Goal: Task Accomplishment & Management: Complete application form

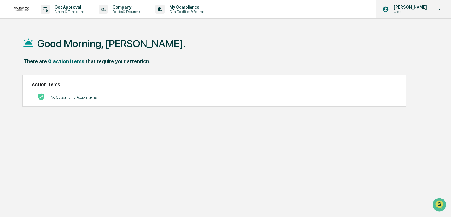
click at [425, 13] on p "Users" at bounding box center [409, 12] width 41 height 4
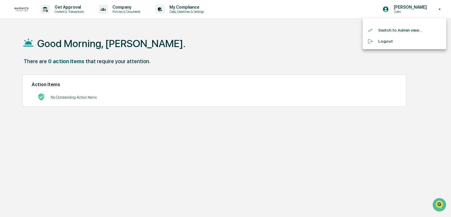
click at [413, 31] on li "Switch to Admin view..." at bounding box center [405, 30] width 84 height 11
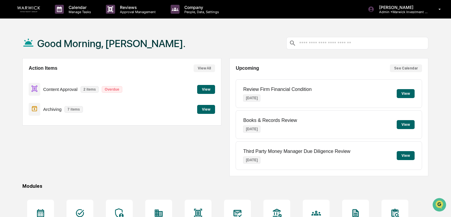
click at [204, 88] on button "View" at bounding box center [206, 89] width 18 height 9
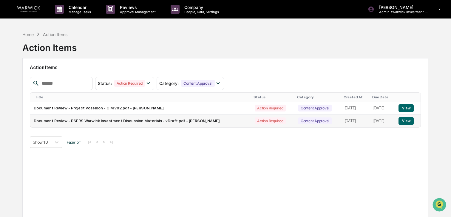
click at [409, 123] on button "View" at bounding box center [406, 121] width 15 height 8
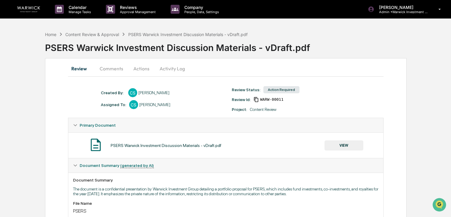
click at [146, 70] on button "Actions" at bounding box center [141, 68] width 27 height 14
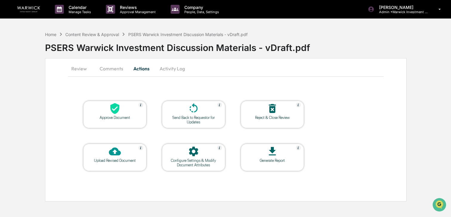
click at [121, 159] on div "Upload Revised Document" at bounding box center [115, 161] width 54 height 4
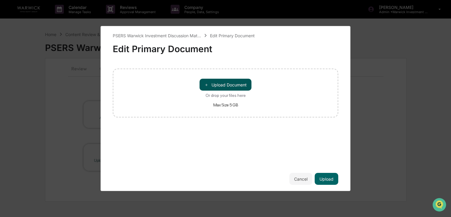
click at [241, 90] on button "＋ Upload Document" at bounding box center [226, 85] width 52 height 12
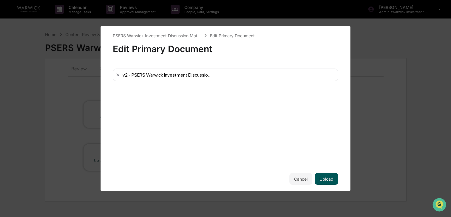
click at [329, 179] on button "Upload" at bounding box center [327, 179] width 24 height 12
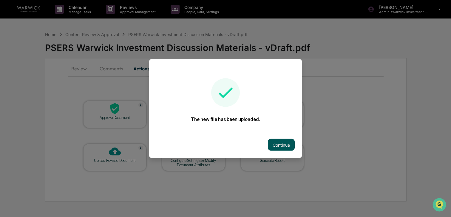
click at [280, 144] on button "Continue" at bounding box center [281, 145] width 27 height 12
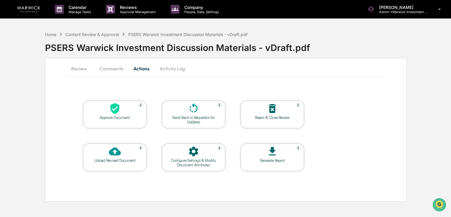
click at [82, 68] on button "Review" at bounding box center [81, 68] width 27 height 14
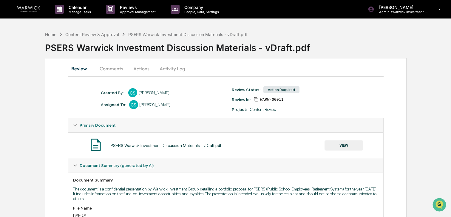
click at [29, 13] on link at bounding box center [32, 9] width 36 height 19
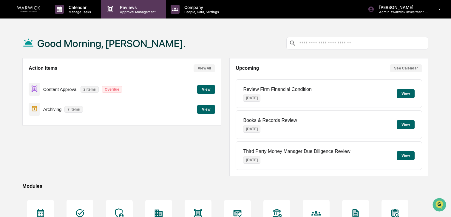
click at [133, 13] on p "Approval Management" at bounding box center [137, 12] width 44 height 4
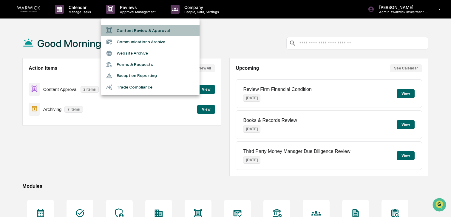
click at [131, 27] on li "Content Review & Approval" at bounding box center [150, 30] width 99 height 11
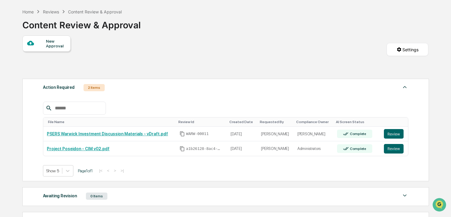
scroll to position [33, 0]
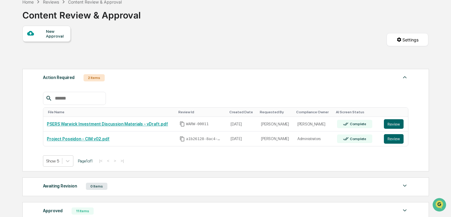
click at [57, 36] on div "New Approval" at bounding box center [56, 34] width 20 height 10
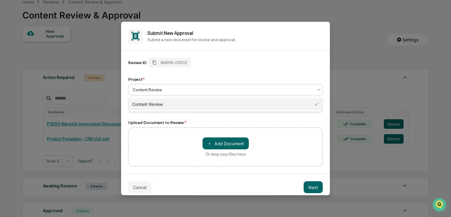
click at [158, 95] on div "Content Review" at bounding box center [225, 89] width 195 height 11
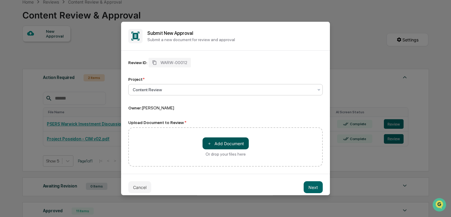
click at [228, 144] on button "＋ Add Document" at bounding box center [226, 144] width 46 height 12
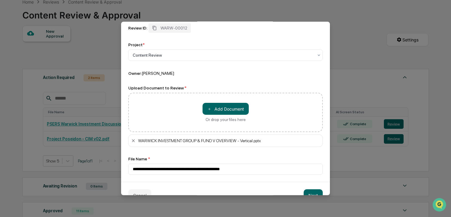
scroll to position [48, 0]
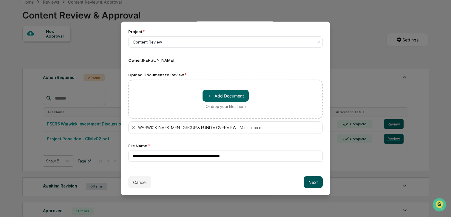
click at [311, 188] on button "Next" at bounding box center [313, 182] width 19 height 12
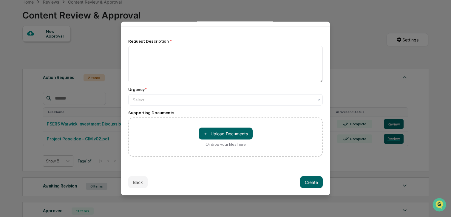
scroll to position [0, 0]
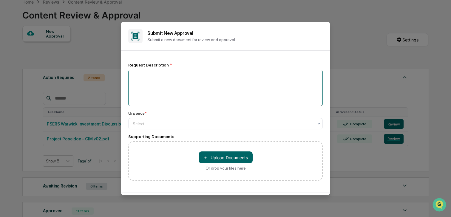
click at [241, 84] on textarea at bounding box center [225, 88] width 195 height 36
type textarea "**********"
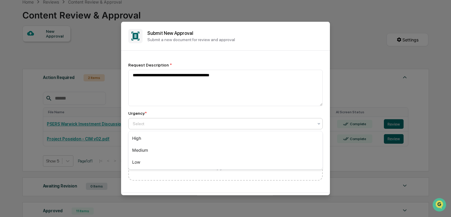
click at [195, 121] on div at bounding box center [223, 124] width 181 height 6
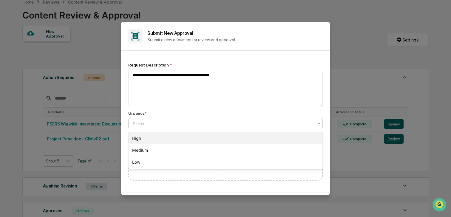
click at [191, 133] on div "High" at bounding box center [226, 139] width 194 height 12
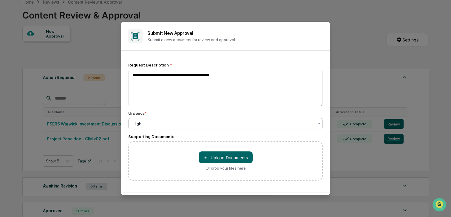
scroll to position [24, 0]
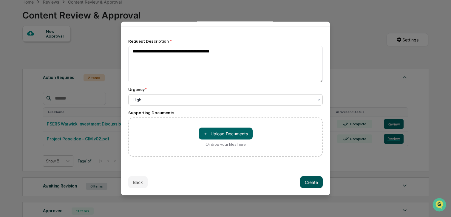
click at [305, 180] on button "Create" at bounding box center [311, 182] width 23 height 12
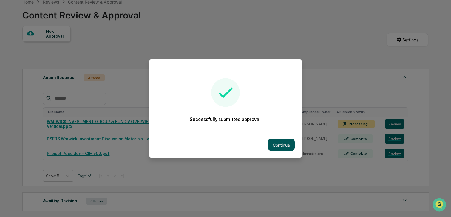
click at [284, 146] on button "Continue" at bounding box center [281, 145] width 27 height 12
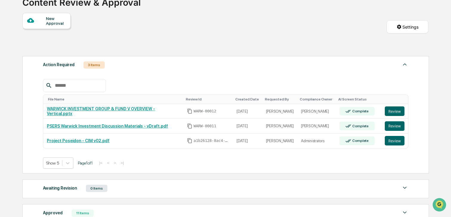
scroll to position [47, 0]
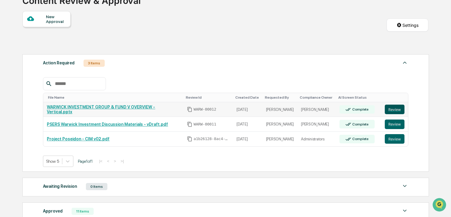
click at [393, 108] on button "Review" at bounding box center [395, 110] width 20 height 10
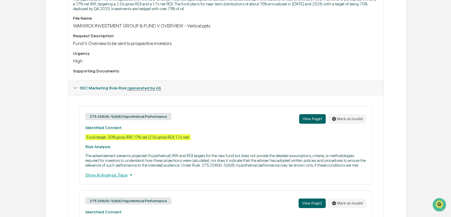
scroll to position [199, 0]
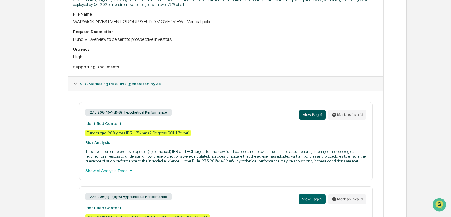
click at [321, 118] on button "View Page 1" at bounding box center [312, 115] width 27 height 10
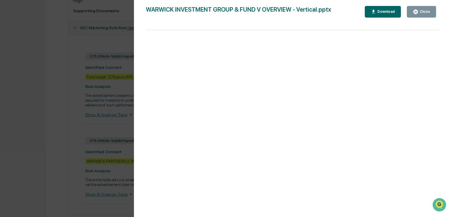
scroll to position [254, 0]
click at [423, 11] on div "Close" at bounding box center [425, 12] width 12 height 4
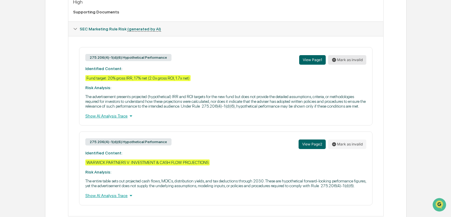
click at [351, 59] on button "Mark as invalid" at bounding box center [347, 60] width 38 height 10
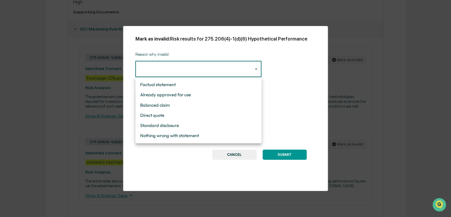
click at [200, 127] on li "Standard disclosure" at bounding box center [199, 126] width 126 height 10
type input "**********"
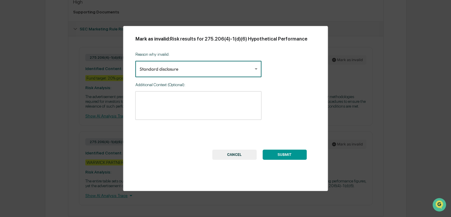
click at [200, 110] on textarea at bounding box center [199, 105] width 118 height 19
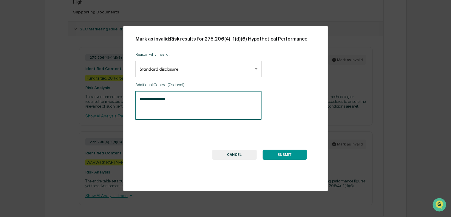
type textarea "**********"
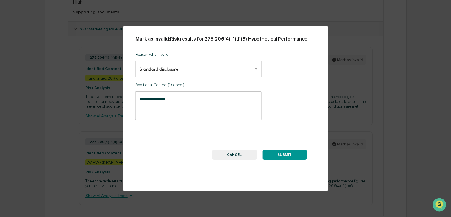
click at [276, 155] on button "SUBMIT" at bounding box center [285, 155] width 44 height 10
click at [287, 154] on button "SUBMIT" at bounding box center [285, 155] width 44 height 10
click at [296, 157] on button "SUBMIT" at bounding box center [285, 155] width 44 height 10
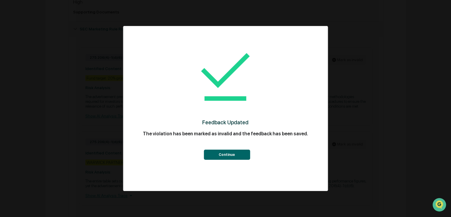
click at [227, 156] on button "Continue" at bounding box center [227, 155] width 46 height 10
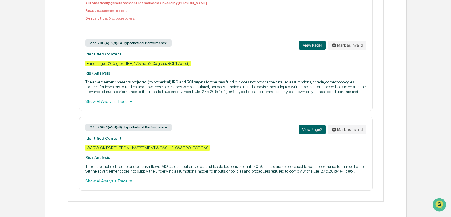
scroll to position [324, 0]
click at [317, 125] on button "View Page 2" at bounding box center [312, 130] width 27 height 10
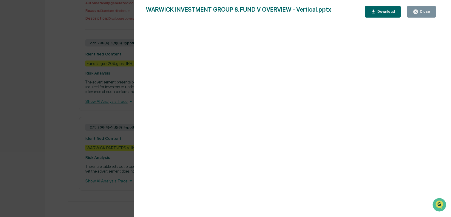
click at [424, 8] on button "Close" at bounding box center [421, 12] width 29 height 12
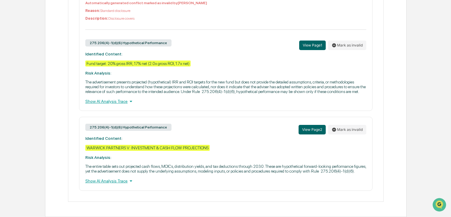
click at [345, 129] on div "View Page 2 Mark as invalid" at bounding box center [333, 129] width 68 height 13
click at [345, 127] on button "Mark as invalid" at bounding box center [347, 130] width 38 height 10
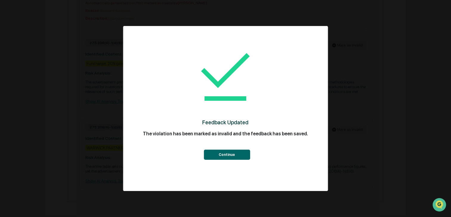
click at [244, 157] on button "Continue" at bounding box center [227, 155] width 46 height 10
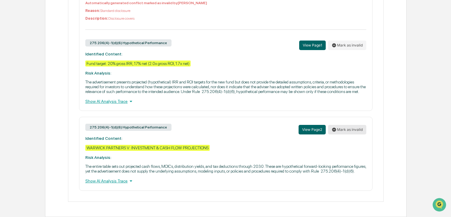
click at [339, 125] on button "Mark as invalid" at bounding box center [347, 130] width 38 height 10
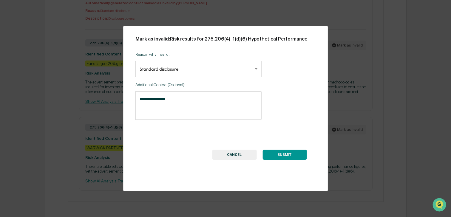
click at [279, 156] on button "SUBMIT" at bounding box center [285, 155] width 44 height 10
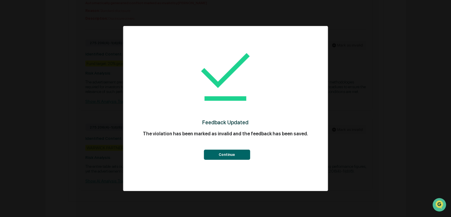
click at [234, 151] on button "Continue" at bounding box center [227, 155] width 46 height 10
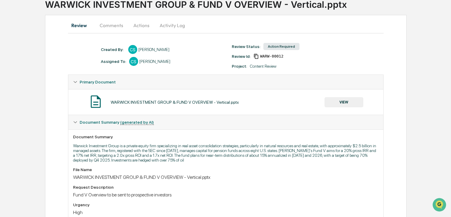
scroll to position [0, 0]
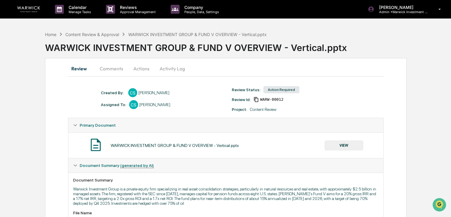
click at [147, 67] on button "Actions" at bounding box center [141, 68] width 27 height 14
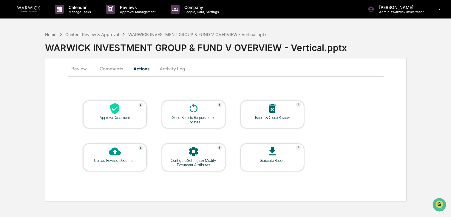
click at [115, 107] on icon at bounding box center [114, 108] width 9 height 11
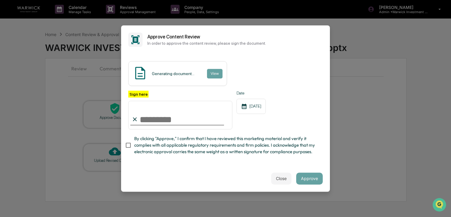
click at [183, 119] on input "Sign here" at bounding box center [180, 115] width 104 height 29
type input "**********"
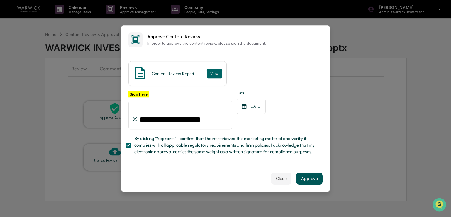
click at [311, 176] on button "Approve" at bounding box center [309, 179] width 27 height 12
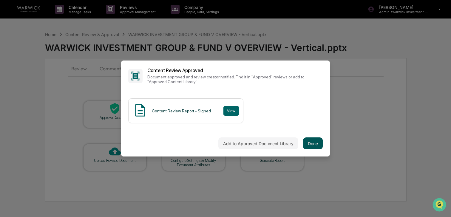
click at [312, 145] on button "Done" at bounding box center [313, 144] width 20 height 12
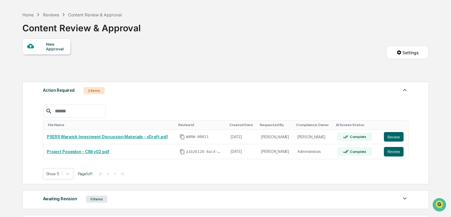
scroll to position [28, 0]
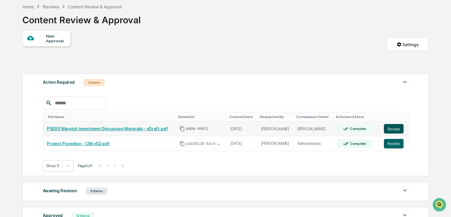
click at [392, 131] on button "Review" at bounding box center [394, 129] width 20 height 10
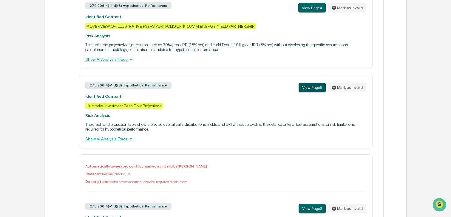
click at [317, 93] on button "View Page 5" at bounding box center [312, 88] width 27 height 10
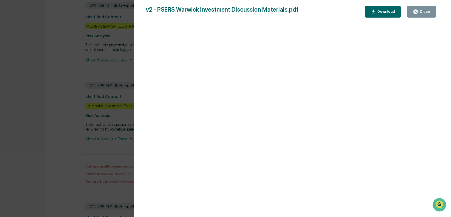
click at [425, 9] on div "Close" at bounding box center [421, 12] width 17 height 6
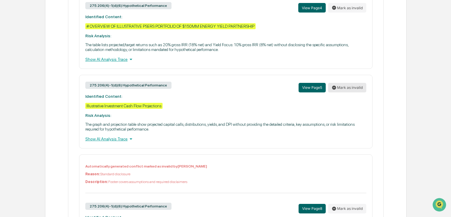
click at [351, 93] on button "Mark as invalid" at bounding box center [347, 88] width 38 height 10
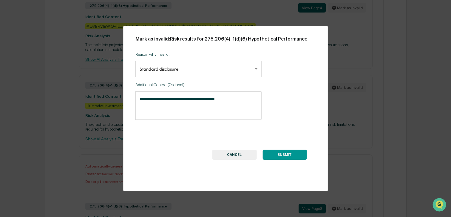
click at [269, 154] on button "SUBMIT" at bounding box center [285, 155] width 44 height 10
click at [290, 155] on button "SUBMIT" at bounding box center [285, 155] width 44 height 10
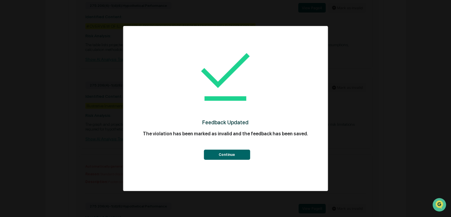
click at [228, 155] on button "Continue" at bounding box center [227, 155] width 46 height 10
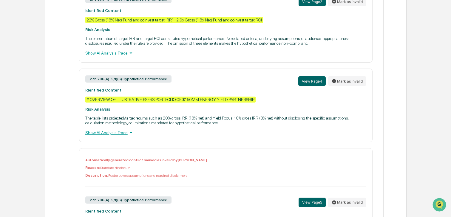
scroll to position [481, 0]
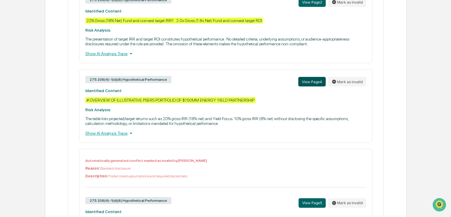
click at [313, 87] on button "View Page 4" at bounding box center [312, 82] width 27 height 10
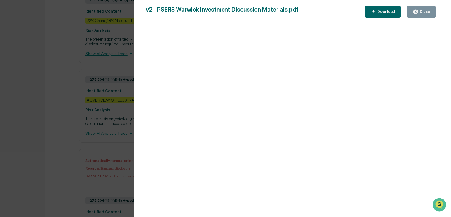
click at [423, 12] on div "Close" at bounding box center [425, 12] width 12 height 4
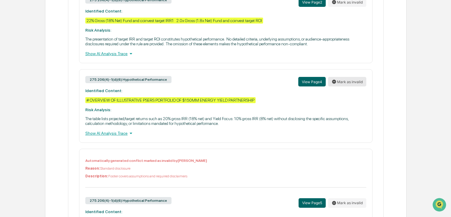
click at [346, 87] on button "Mark as invalid" at bounding box center [347, 82] width 38 height 10
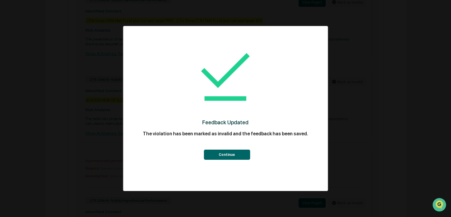
click at [221, 155] on button "Continue" at bounding box center [227, 155] width 46 height 10
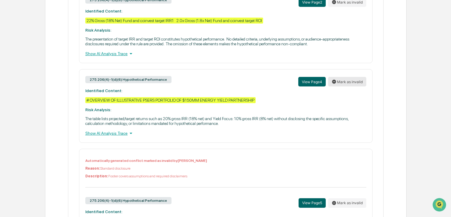
click at [350, 87] on button "Mark as invalid" at bounding box center [347, 82] width 38 height 10
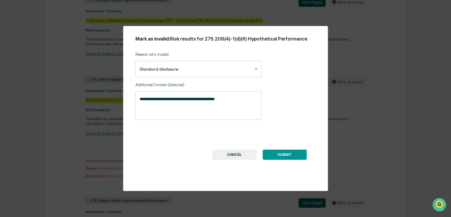
click at [268, 152] on button "SUBMIT" at bounding box center [285, 155] width 44 height 10
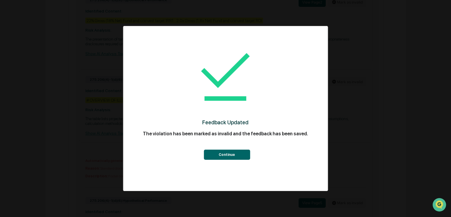
click at [221, 149] on div "Continue" at bounding box center [226, 150] width 181 height 19
click at [220, 156] on button "Continue" at bounding box center [227, 155] width 46 height 10
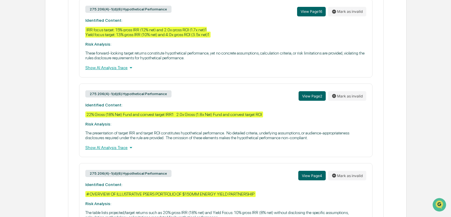
scroll to position [382, 0]
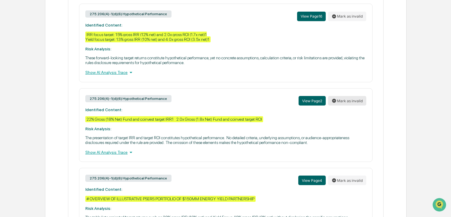
click at [340, 106] on button "Mark as invalid" at bounding box center [347, 101] width 38 height 10
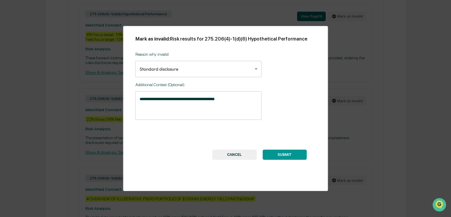
click at [277, 159] on button "SUBMIT" at bounding box center [285, 155] width 44 height 10
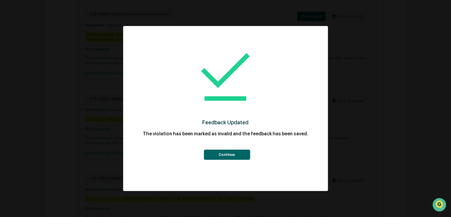
click at [232, 159] on button "Continue" at bounding box center [227, 155] width 46 height 10
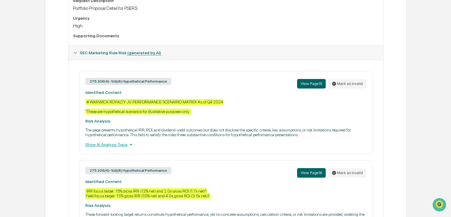
scroll to position [230, 0]
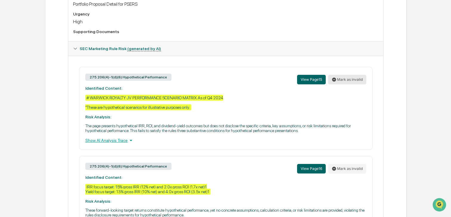
click at [334, 81] on icon at bounding box center [335, 80] width 4 height 4
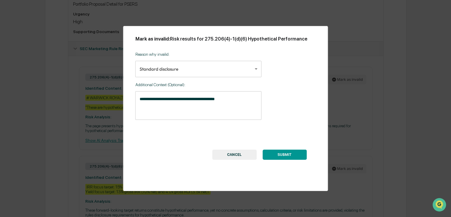
click at [275, 156] on button "SUBMIT" at bounding box center [285, 155] width 44 height 10
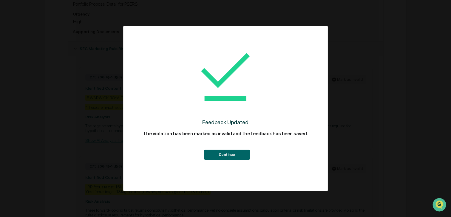
click at [221, 161] on div "Feedback Updated The violation has been marked as invalid and the feedback has …" at bounding box center [226, 100] width 181 height 137
click at [221, 157] on button "Continue" at bounding box center [227, 155] width 46 height 10
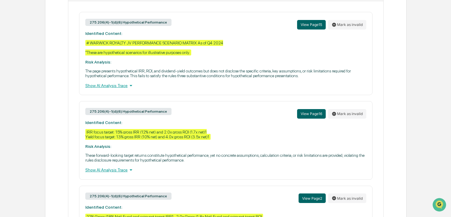
scroll to position [287, 0]
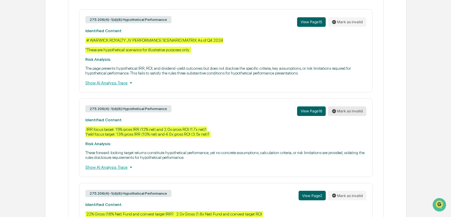
click at [343, 116] on button "Mark as invalid" at bounding box center [347, 112] width 38 height 10
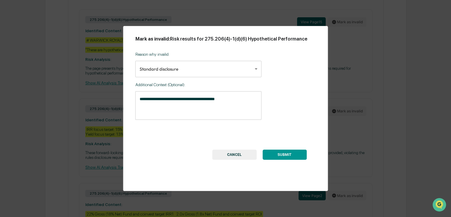
click at [270, 154] on button "SUBMIT" at bounding box center [285, 155] width 44 height 10
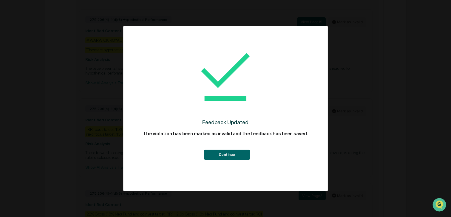
click at [213, 161] on div "Feedback Updated The violation has been marked as invalid and the feedback has …" at bounding box center [226, 100] width 181 height 137
click at [214, 155] on button "Continue" at bounding box center [227, 155] width 46 height 10
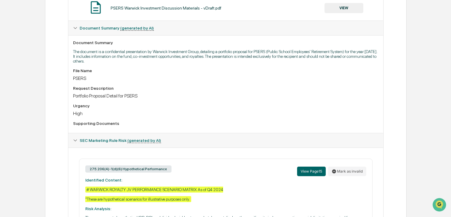
scroll to position [0, 0]
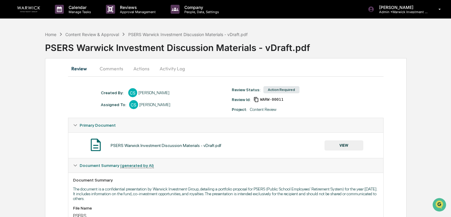
click at [142, 71] on button "Actions" at bounding box center [141, 68] width 27 height 14
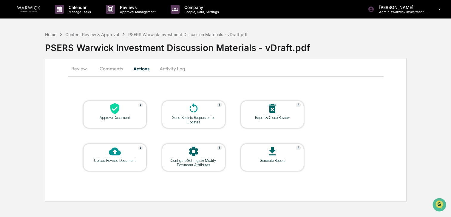
click at [126, 111] on div at bounding box center [115, 109] width 60 height 13
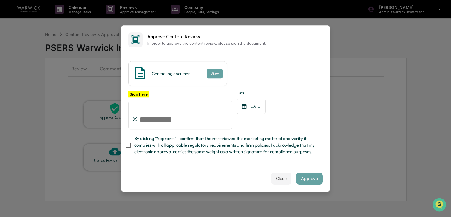
click at [205, 113] on input "Sign here" at bounding box center [180, 115] width 104 height 29
type input "**********"
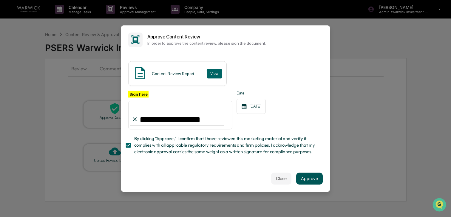
click at [312, 180] on button "Approve" at bounding box center [309, 179] width 27 height 12
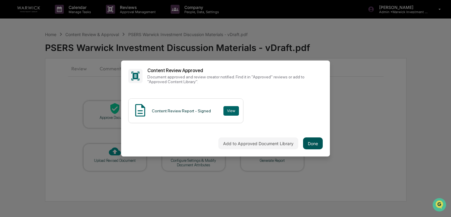
click at [316, 145] on button "Done" at bounding box center [313, 144] width 20 height 12
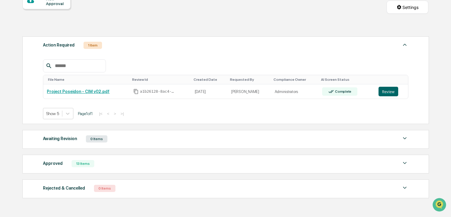
scroll to position [90, 0]
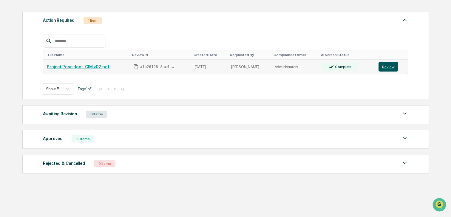
click at [390, 71] on button "Review" at bounding box center [389, 67] width 20 height 10
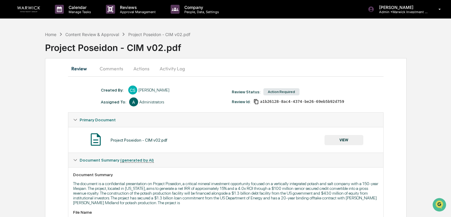
click at [141, 71] on button "Actions" at bounding box center [141, 68] width 27 height 14
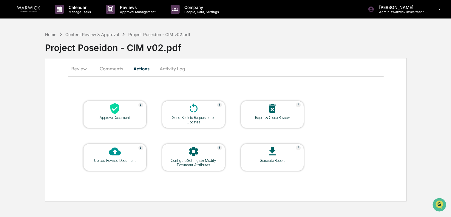
click at [124, 108] on div at bounding box center [115, 109] width 60 height 13
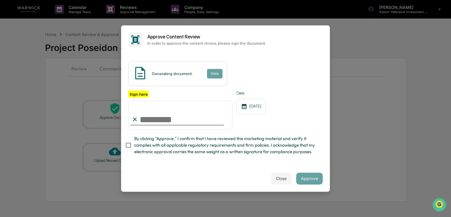
click at [186, 118] on input "Sign here" at bounding box center [180, 115] width 104 height 29
type input "**********"
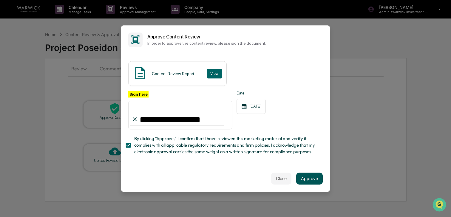
click at [318, 179] on button "Approve" at bounding box center [309, 179] width 27 height 12
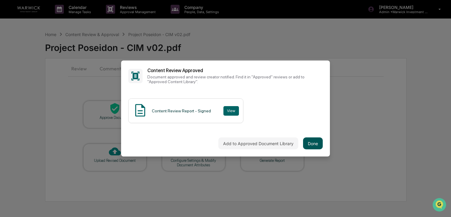
click at [313, 141] on button "Done" at bounding box center [313, 144] width 20 height 12
